Goal: Task Accomplishment & Management: Use online tool/utility

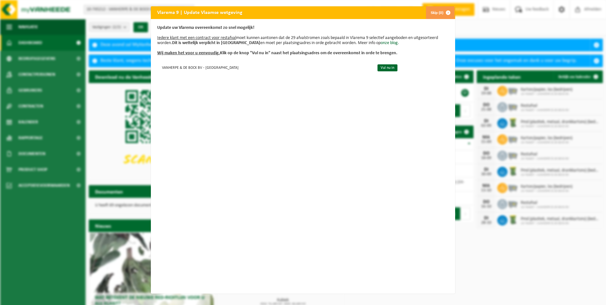
click at [432, 12] on button "Skip (0)" at bounding box center [440, 12] width 29 height 13
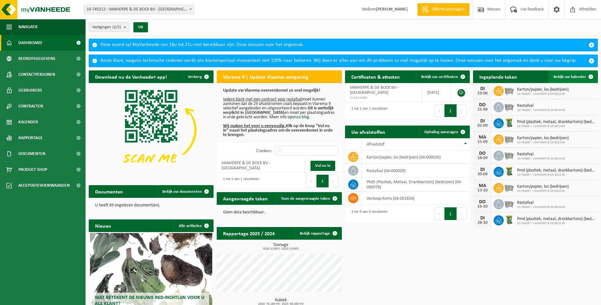
click at [575, 76] on span "Bekijk uw kalender" at bounding box center [570, 77] width 33 height 4
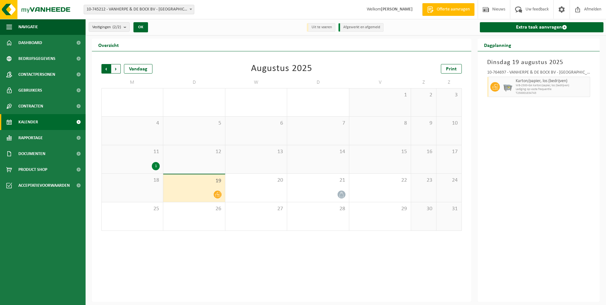
click at [114, 70] on span "Volgende" at bounding box center [116, 69] width 10 height 10
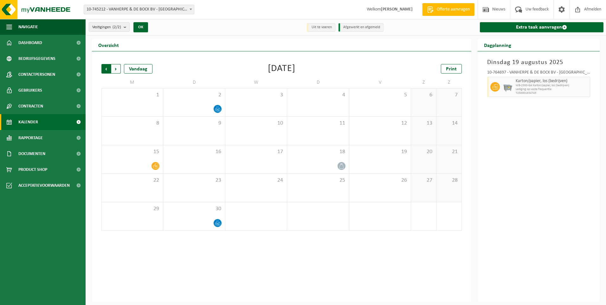
click at [117, 70] on span "Volgende" at bounding box center [116, 69] width 10 height 10
click at [103, 69] on span "Vorige" at bounding box center [106, 69] width 10 height 10
click at [103, 70] on span "Vorige" at bounding box center [106, 69] width 10 height 10
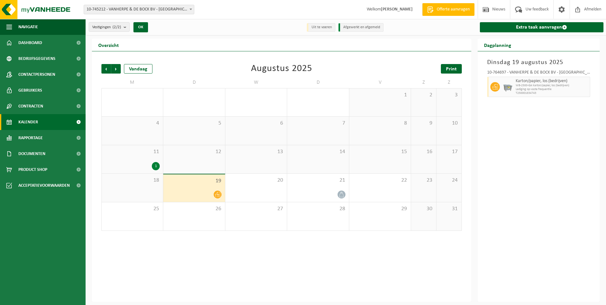
click at [452, 68] on span "Print" at bounding box center [451, 69] width 11 height 5
click at [116, 67] on span "Volgende" at bounding box center [116, 69] width 10 height 10
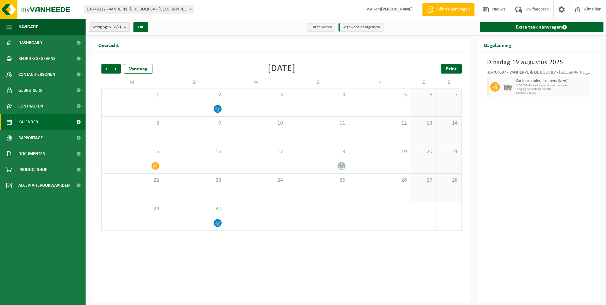
click at [455, 68] on span "Print" at bounding box center [451, 69] width 11 height 5
click at [114, 68] on span "Volgende" at bounding box center [116, 69] width 10 height 10
click at [454, 69] on span "Print" at bounding box center [451, 69] width 11 height 5
click at [115, 70] on span "Volgende" at bounding box center [116, 69] width 10 height 10
